Goal: Information Seeking & Learning: Learn about a topic

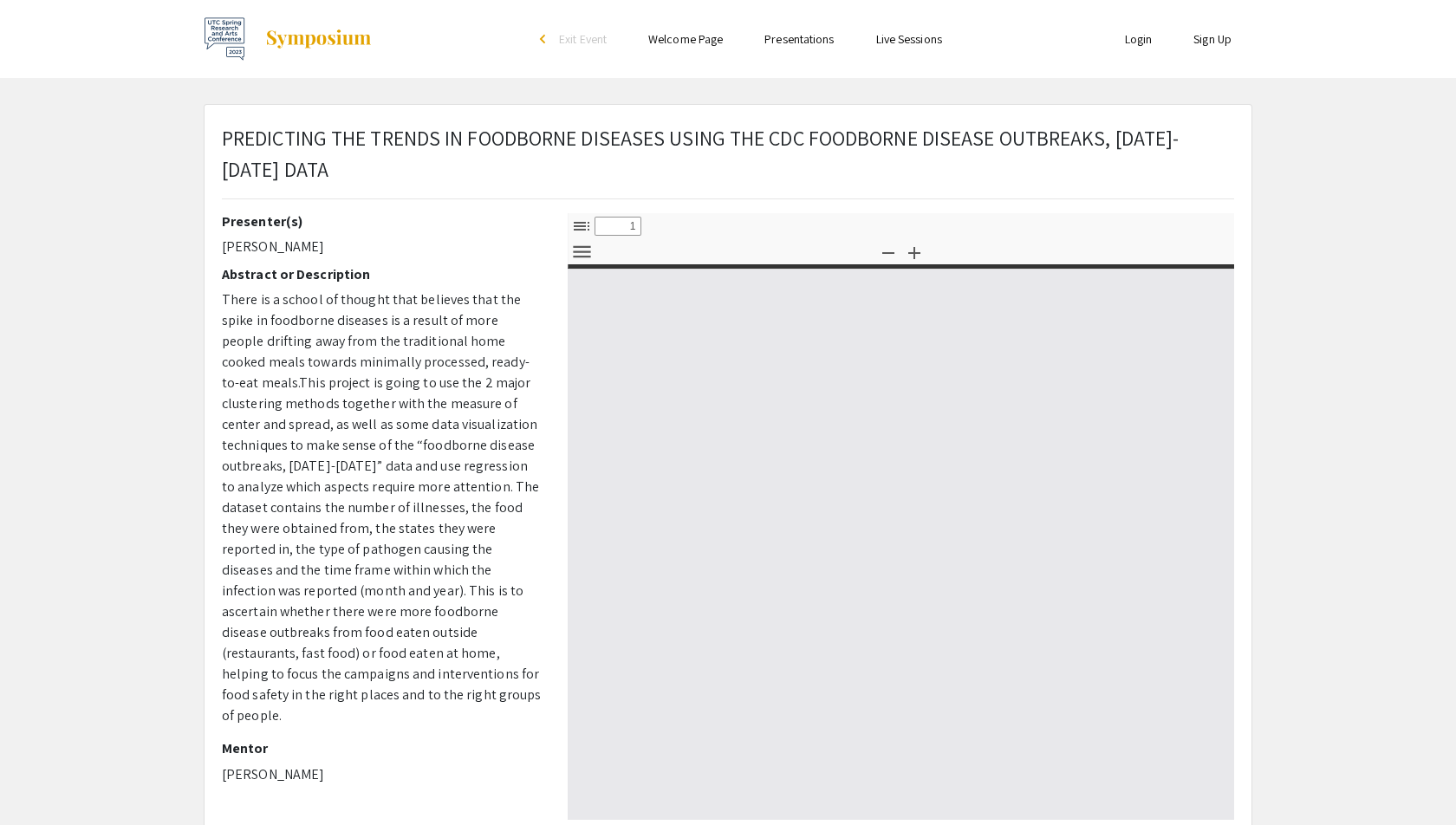
select select "custom"
type input "0"
select select "custom"
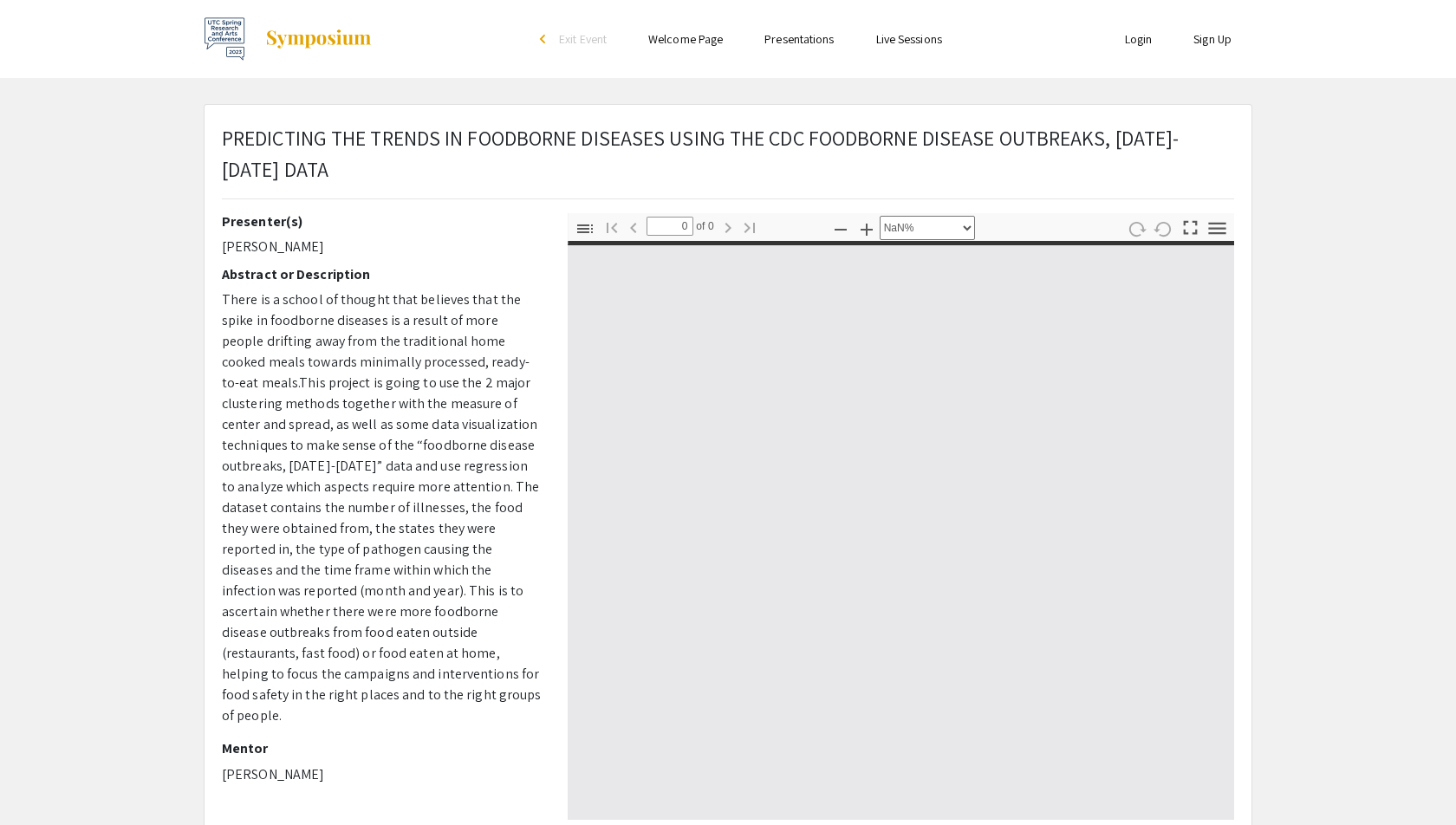
type input "1"
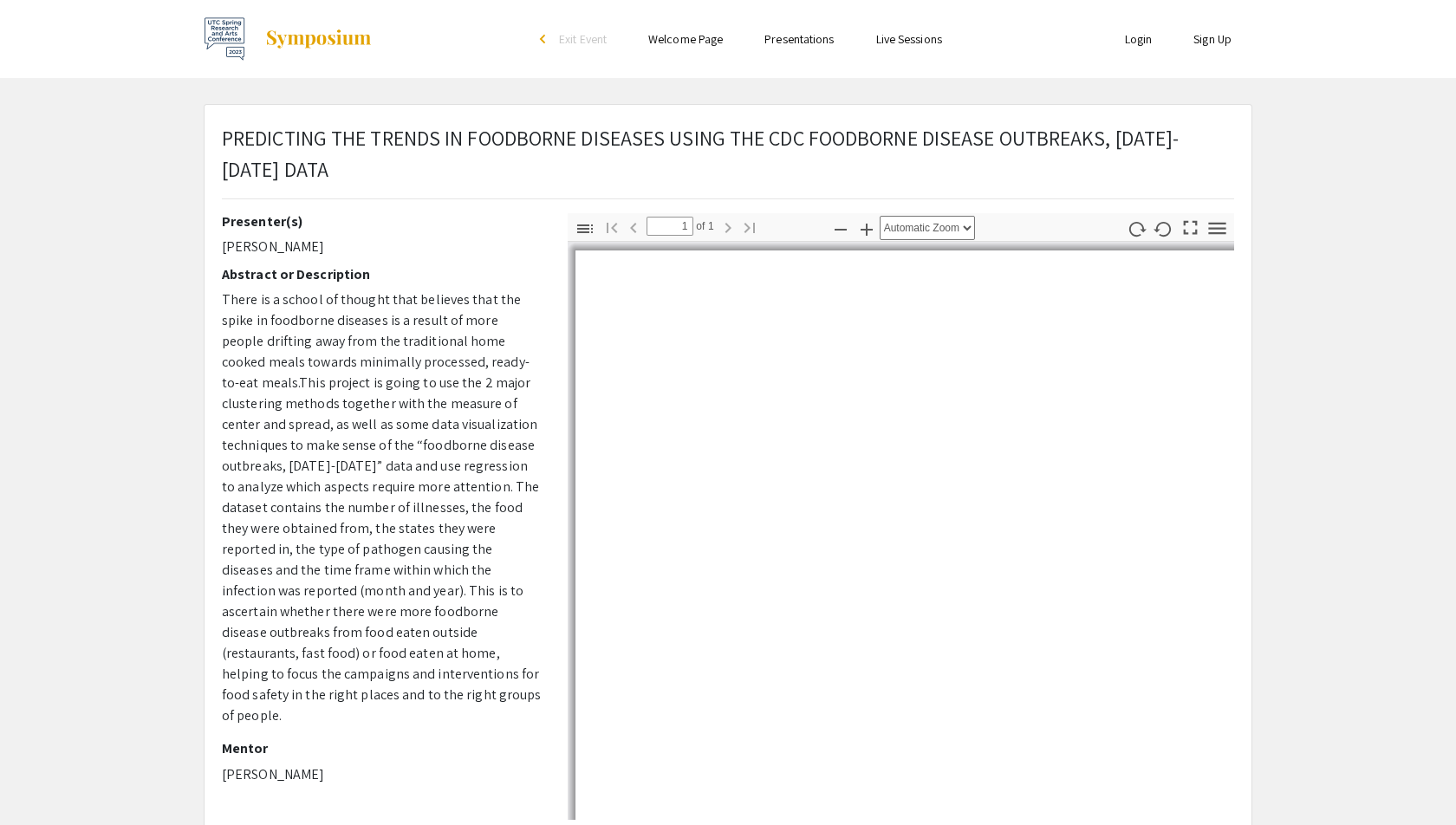
select select "auto"
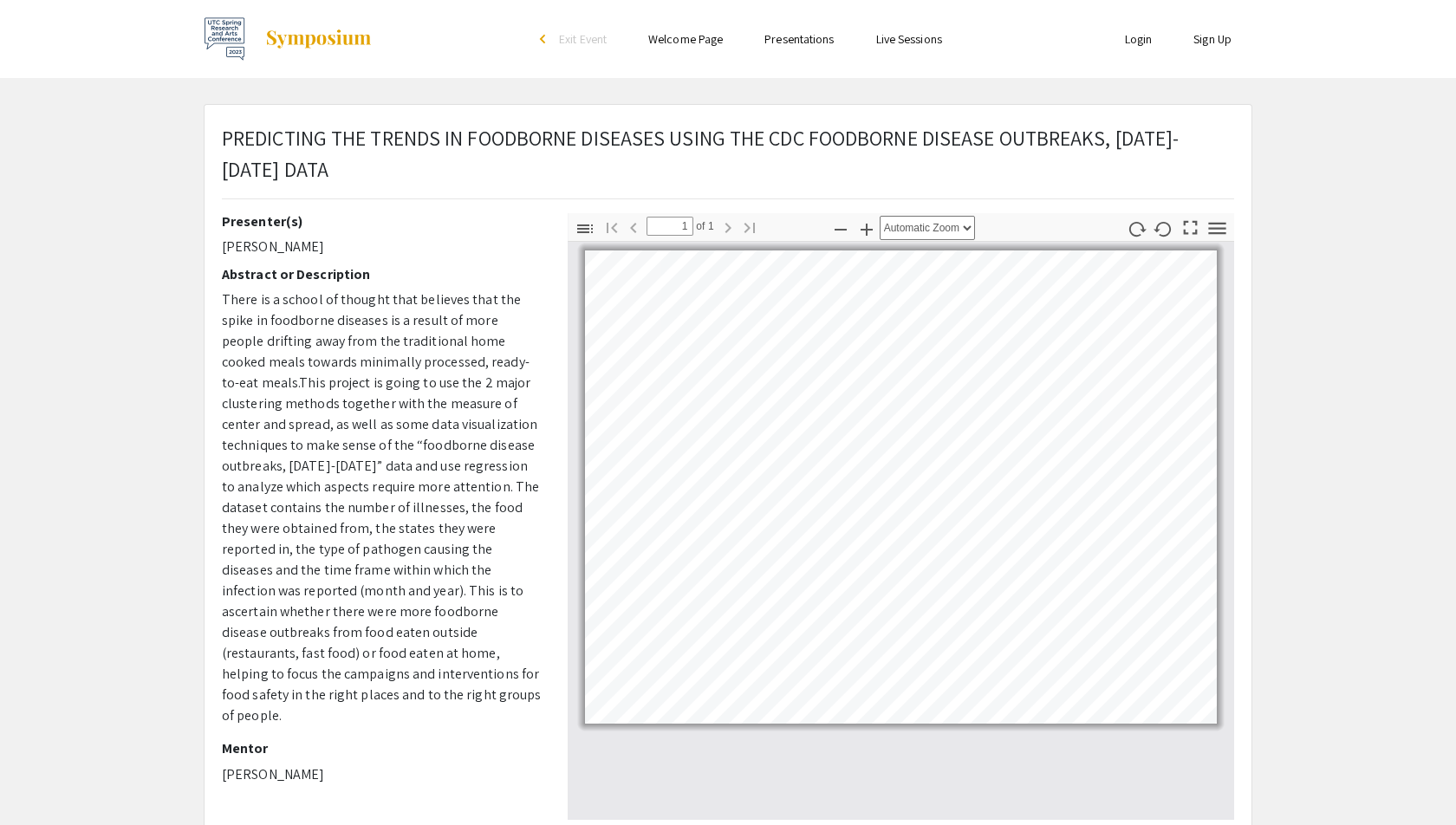
click at [774, 37] on link "Presentations" at bounding box center [799, 40] width 69 height 16
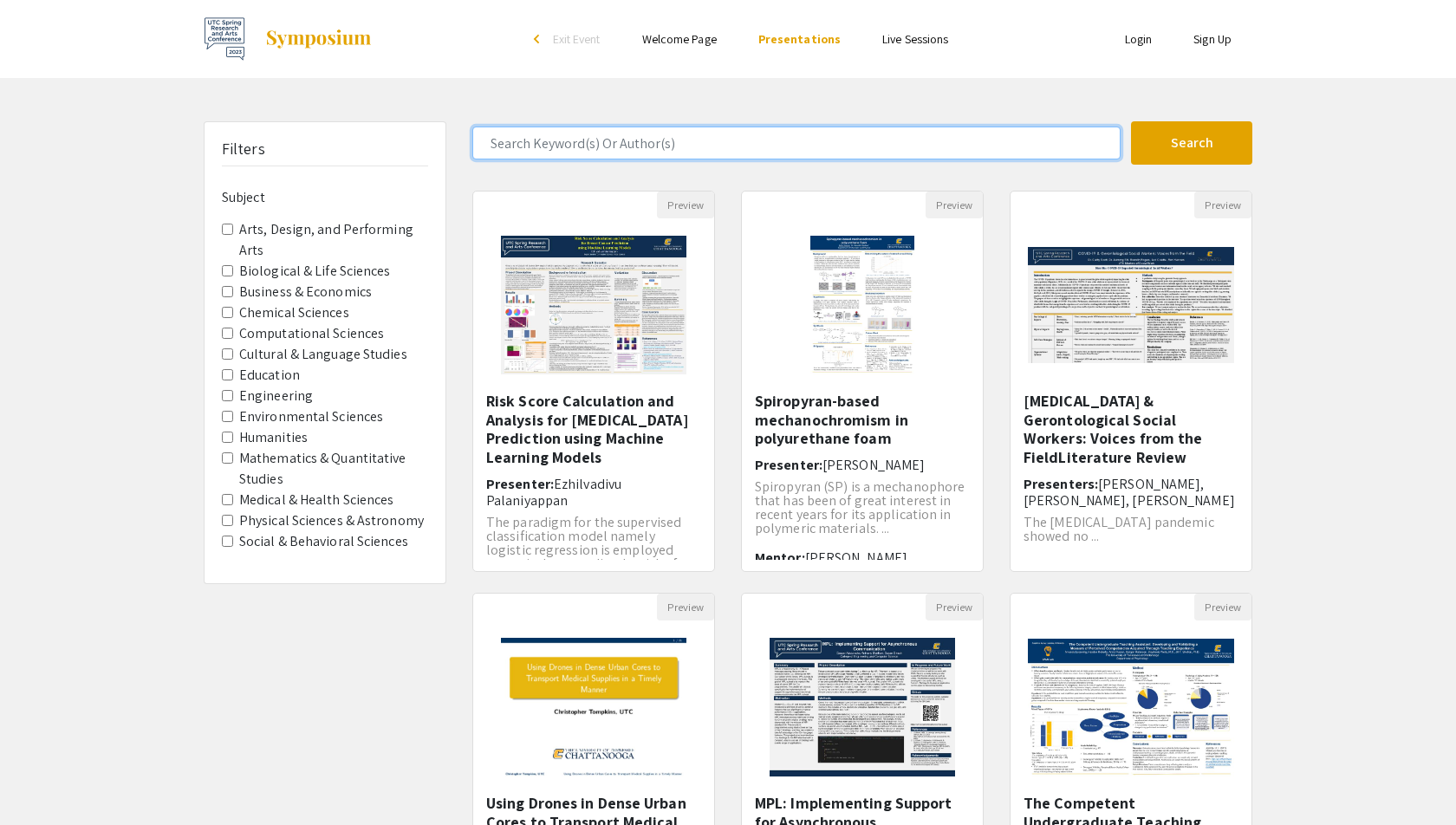
click at [683, 143] on input "Search Keyword(s) Or Author(s)" at bounding box center [796, 142] width 648 height 33
type input "[PERSON_NAME]"
click at [1132, 122] on button "Search" at bounding box center [1192, 143] width 122 height 44
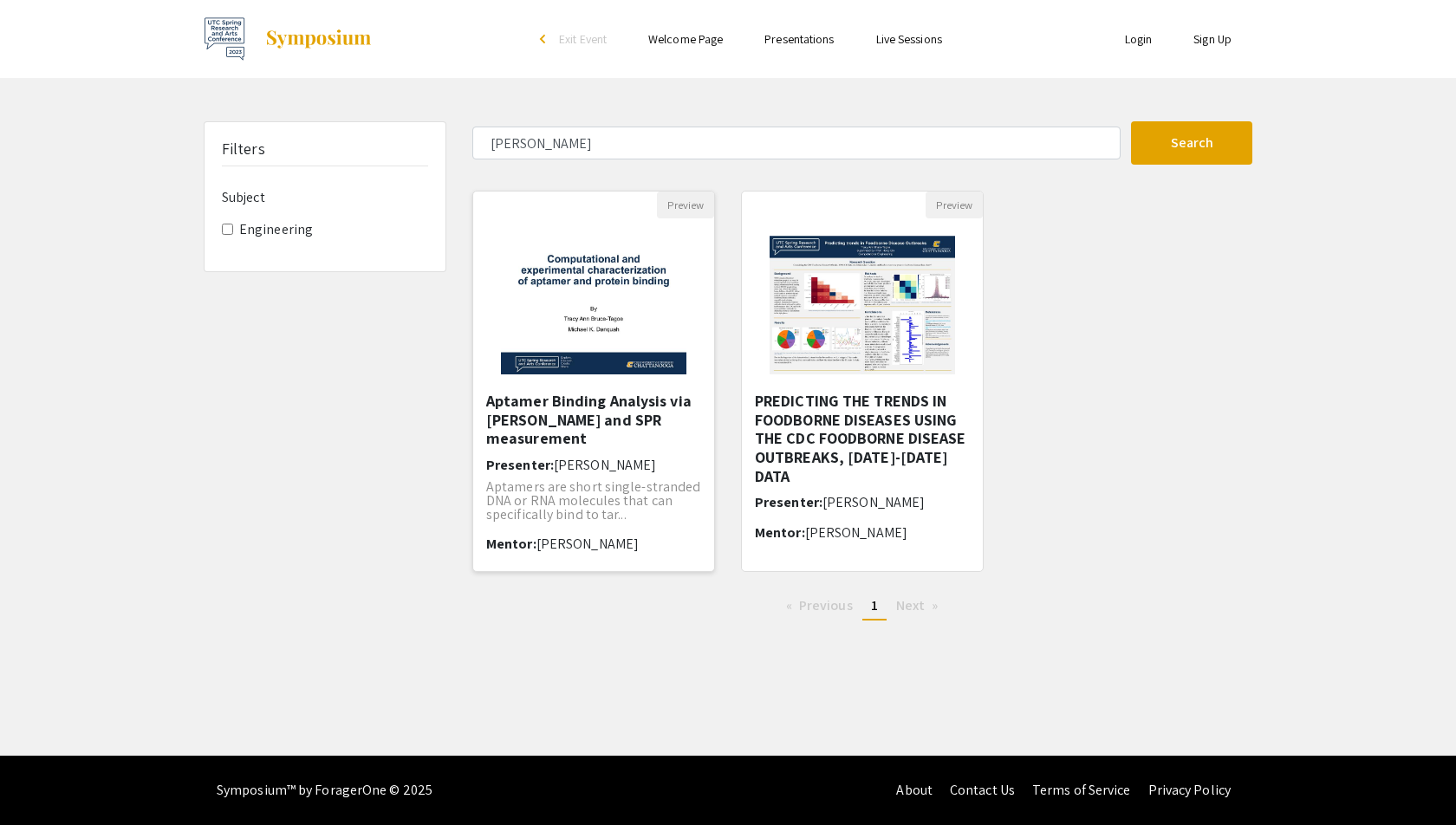
click at [615, 382] on img at bounding box center [593, 305] width 220 height 173
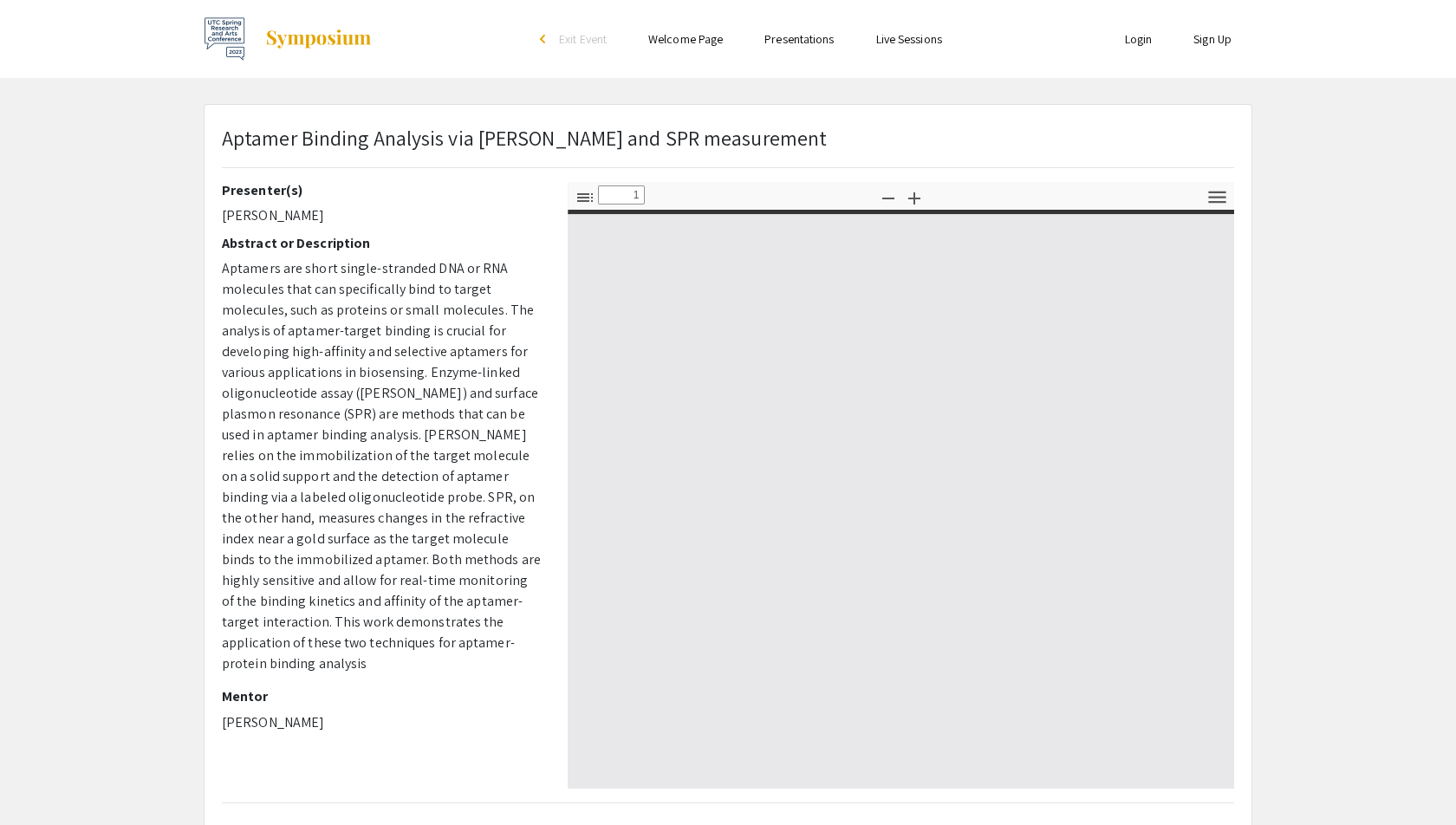
select select "custom"
type input "0"
select select "auto"
type input "1"
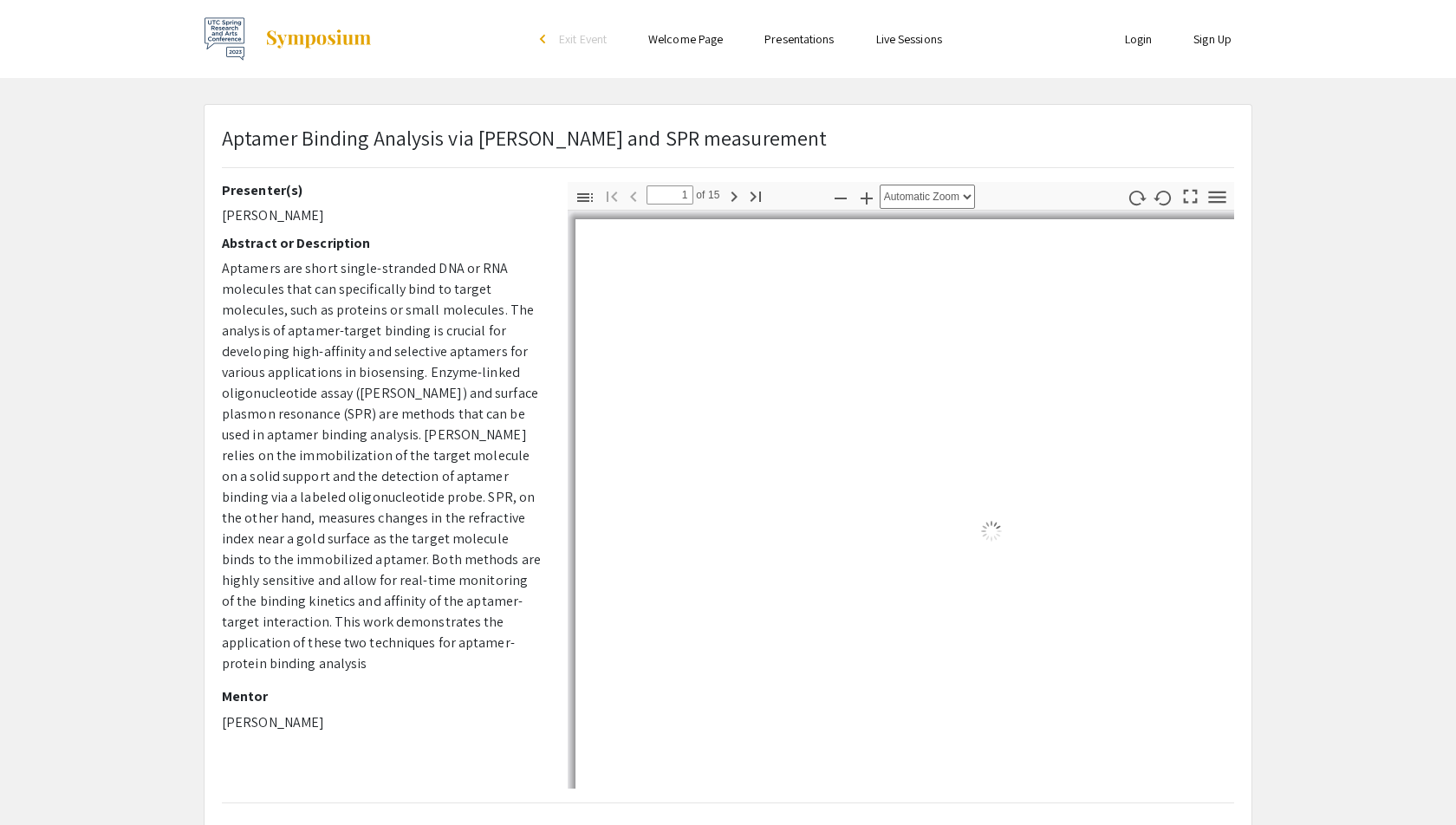
select select "auto"
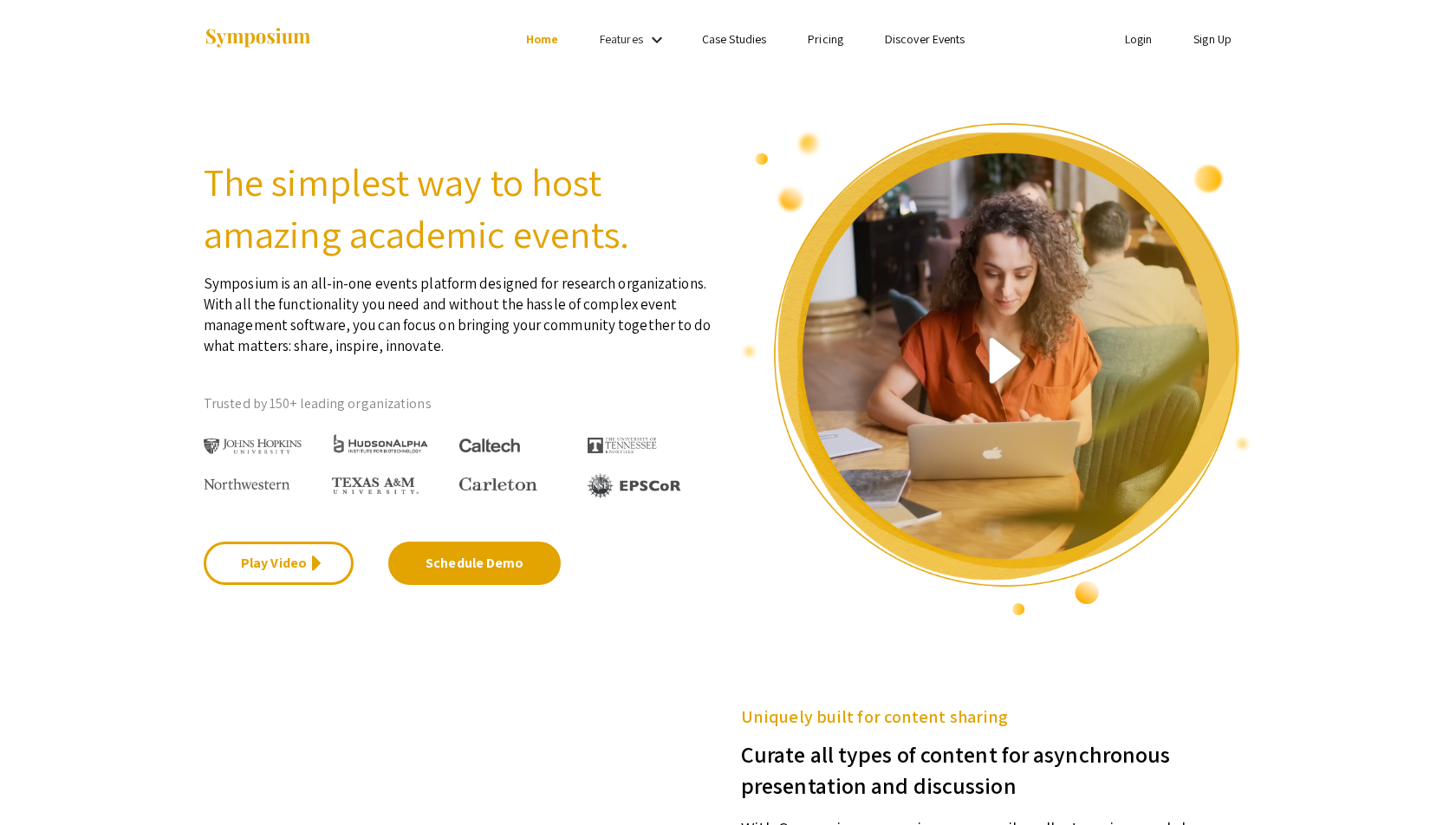
click at [639, 32] on link "Features" at bounding box center [621, 40] width 44 height 16
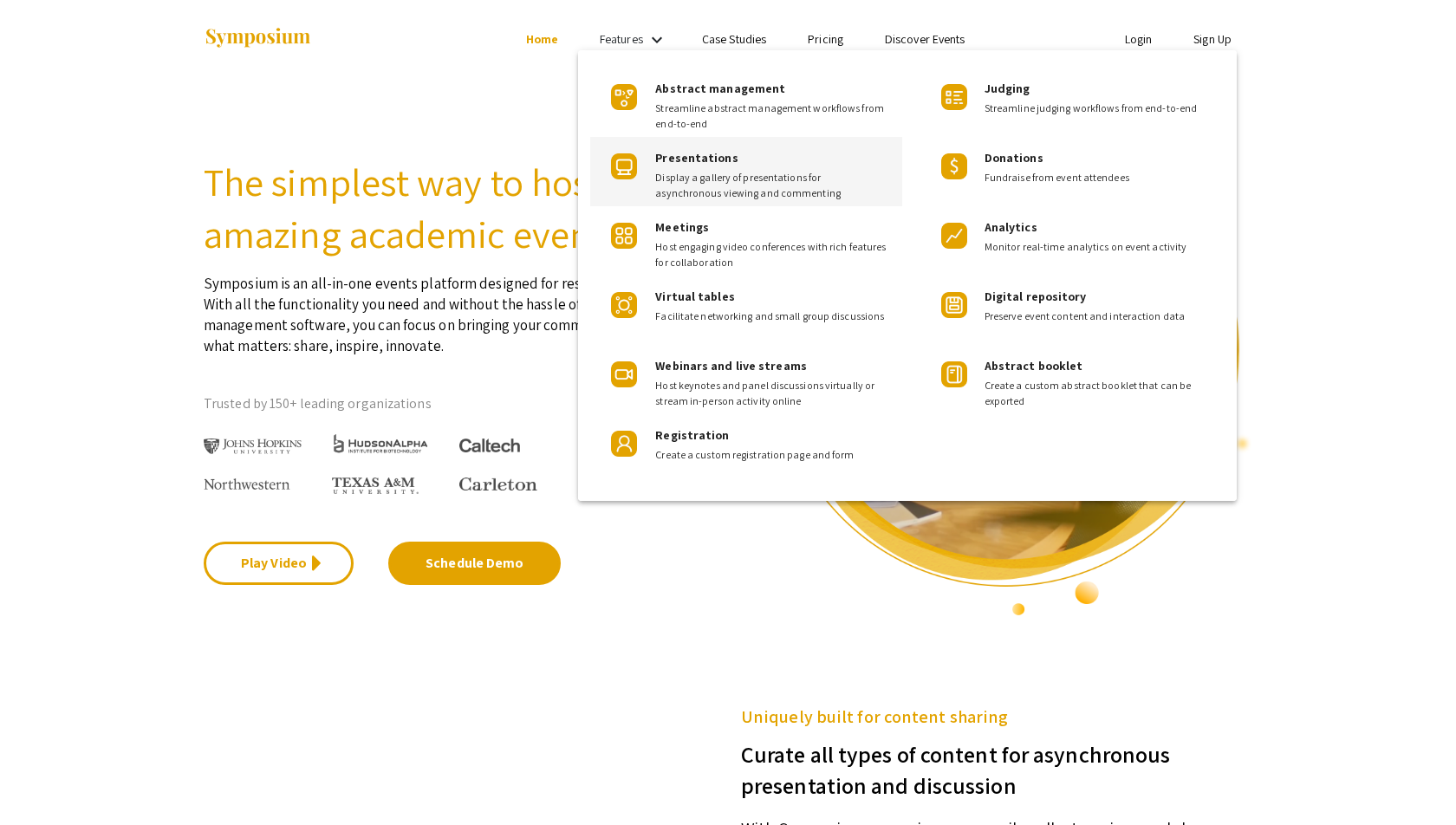
click at [703, 150] on span "Presentations" at bounding box center [695, 158] width 82 height 16
